Goal: Information Seeking & Learning: Learn about a topic

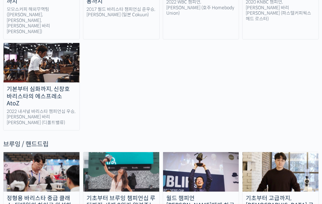
scroll to position [963, 0]
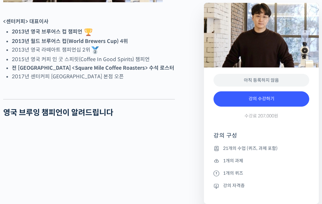
scroll to position [348, 0]
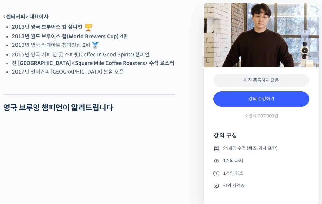
click at [262, 163] on li "1개의 과제" at bounding box center [261, 161] width 96 height 8
click at [262, 171] on li "1개의 퀴즈" at bounding box center [261, 174] width 96 height 8
click at [265, 165] on li "1개의 과제" at bounding box center [261, 161] width 96 height 8
click at [271, 158] on li "1개의 과제" at bounding box center [261, 161] width 96 height 8
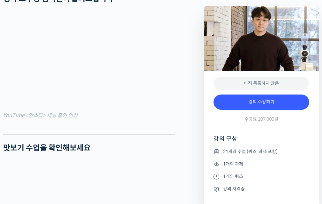
scroll to position [457, 0]
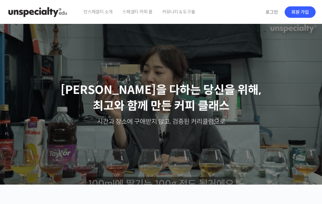
click at [184, 16] on span "커뮤니티 & 도구들" at bounding box center [178, 12] width 33 height 24
